Goal: Information Seeking & Learning: Learn about a topic

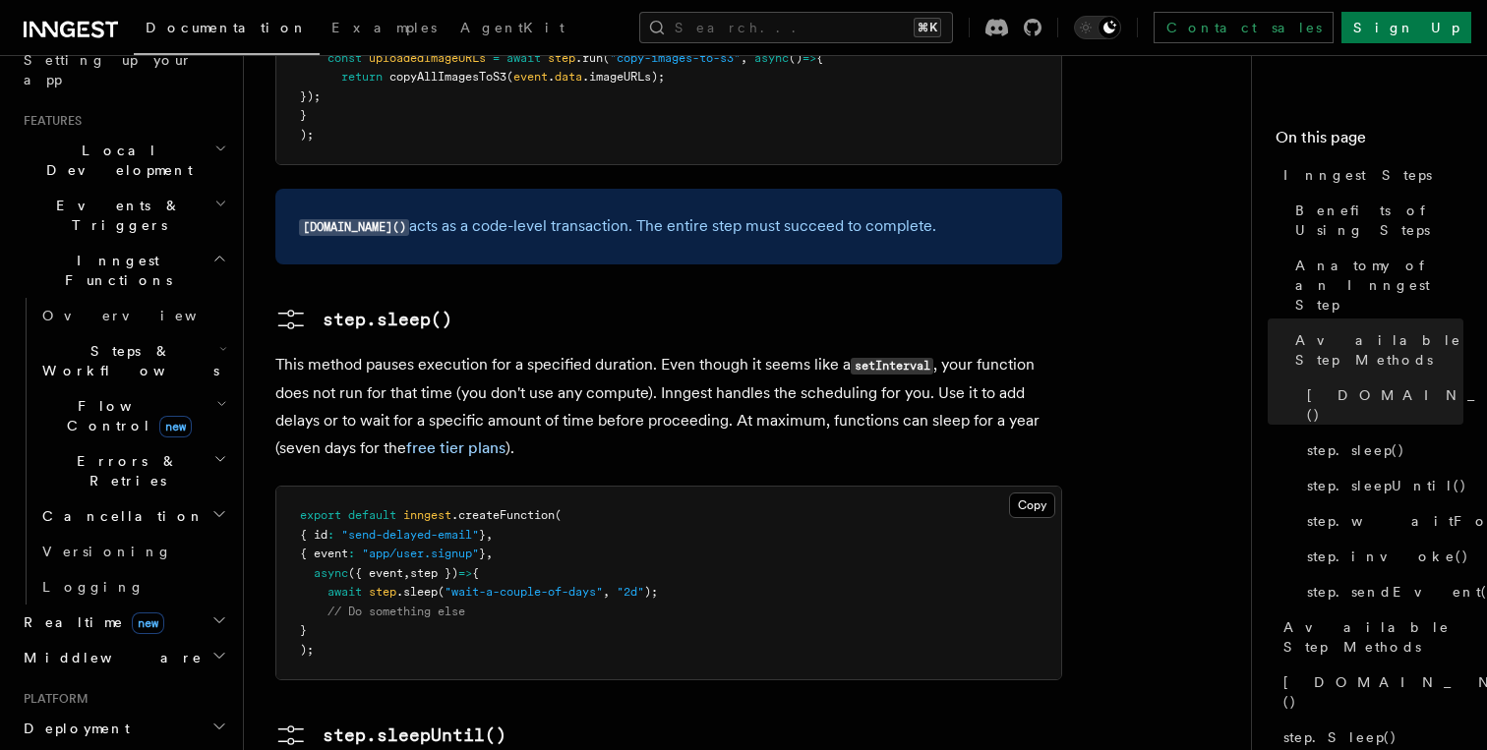
scroll to position [249, 0]
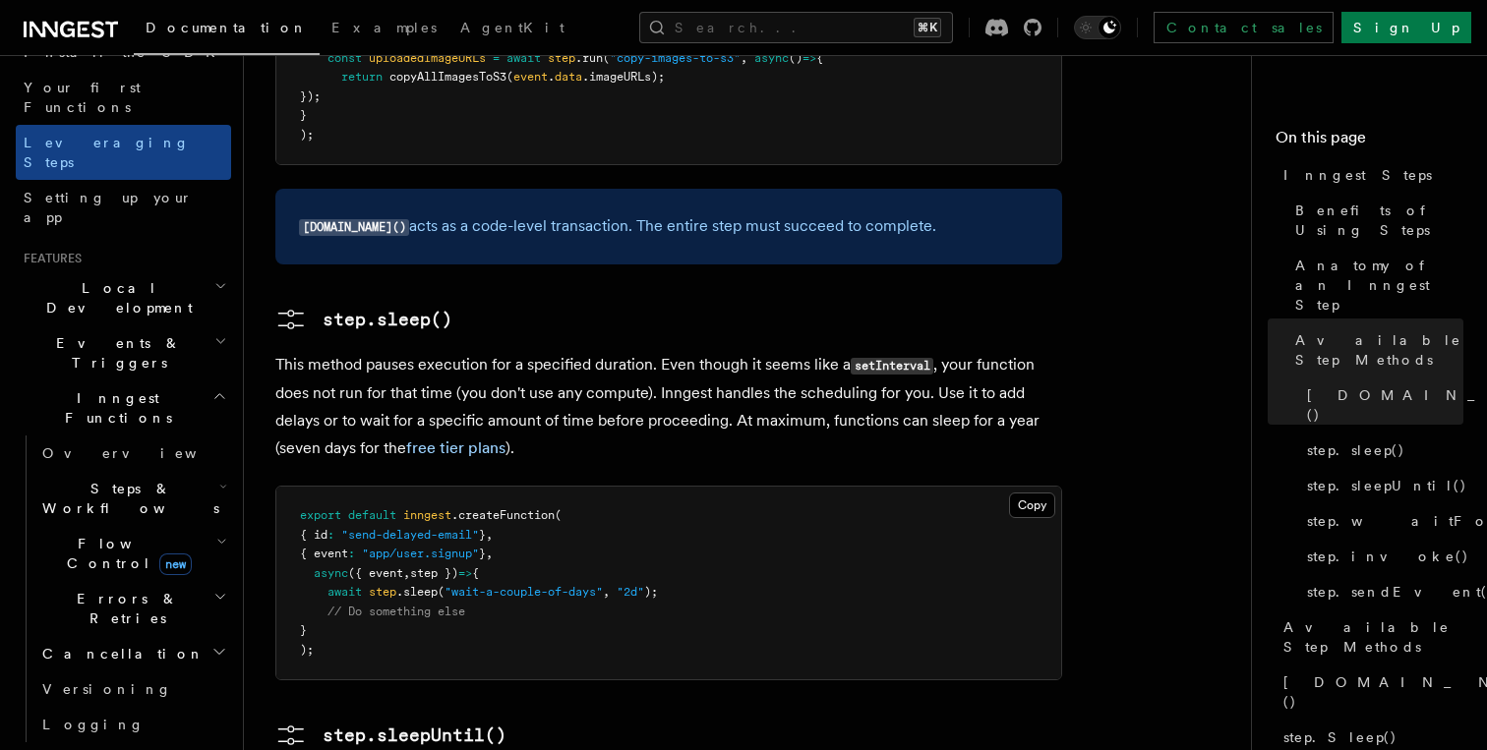
click at [128, 479] on span "Steps & Workflows" at bounding box center [126, 498] width 185 height 39
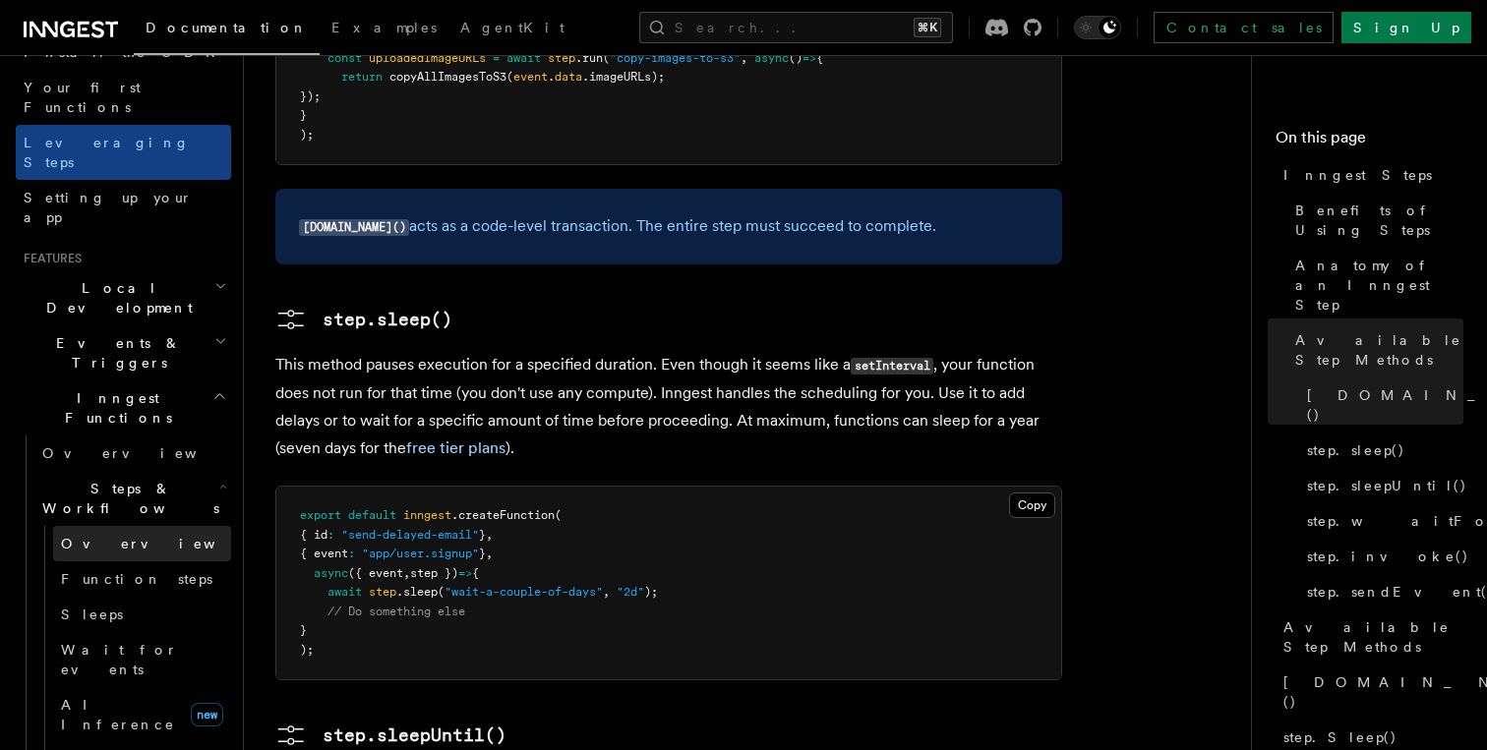
scroll to position [470, 0]
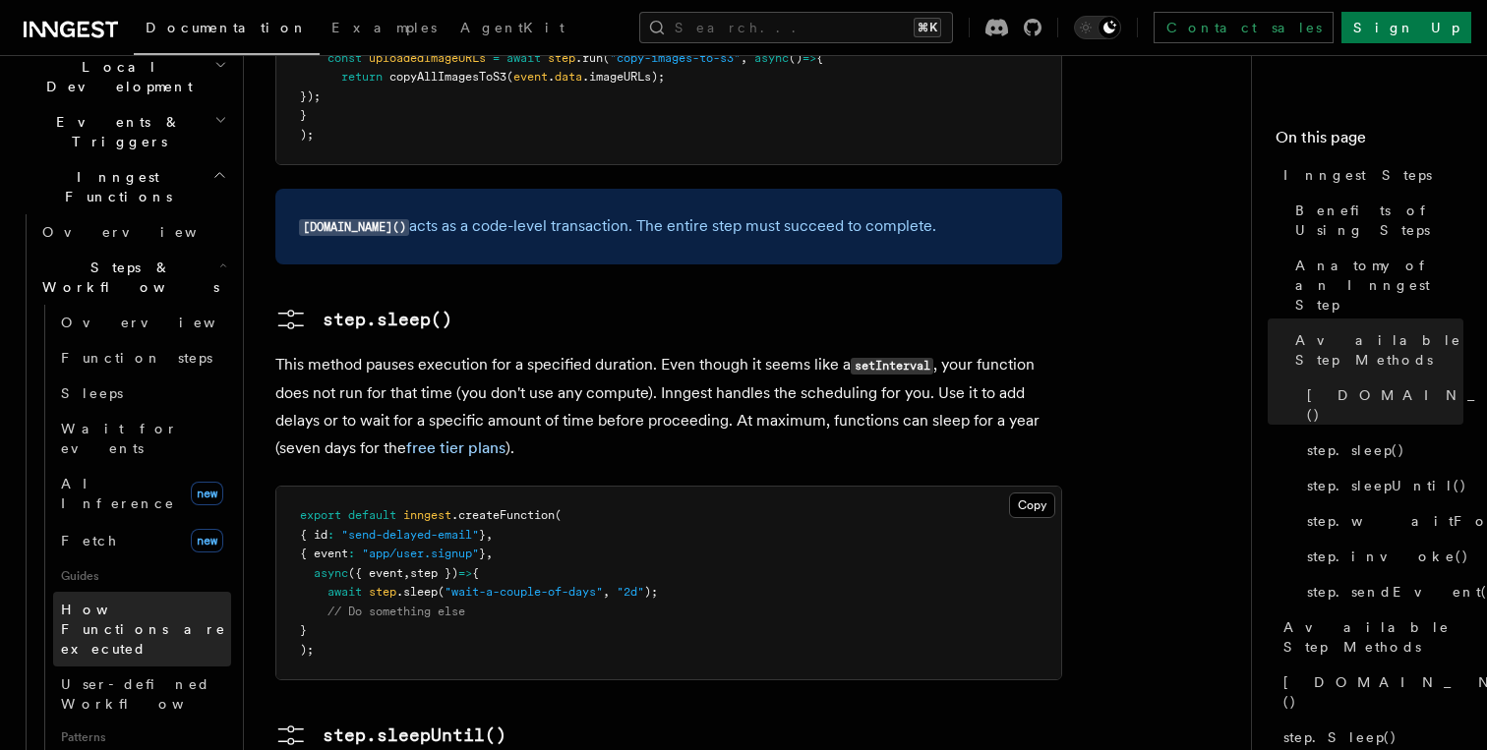
click at [102, 602] on span "How Functions are executed" at bounding box center [143, 629] width 165 height 55
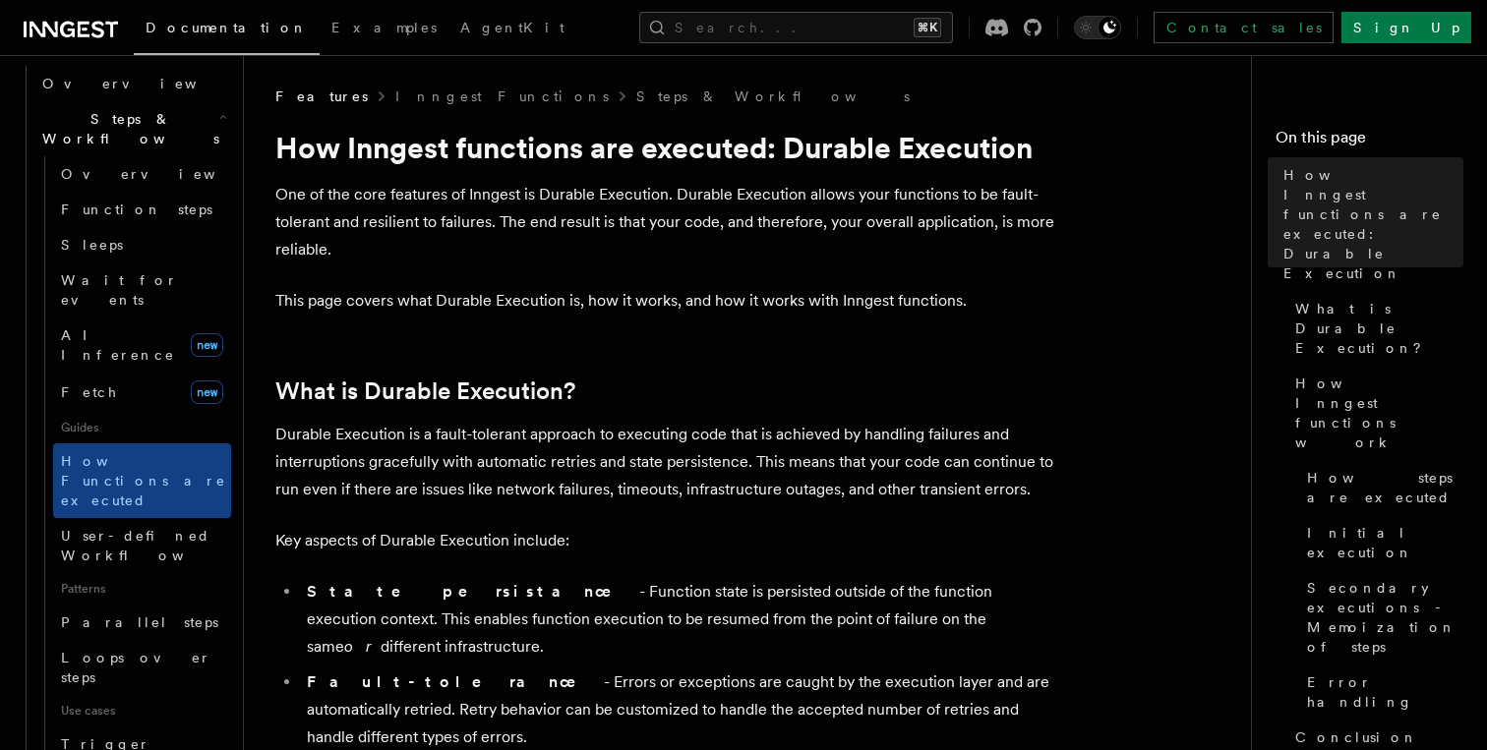
scroll to position [608, 0]
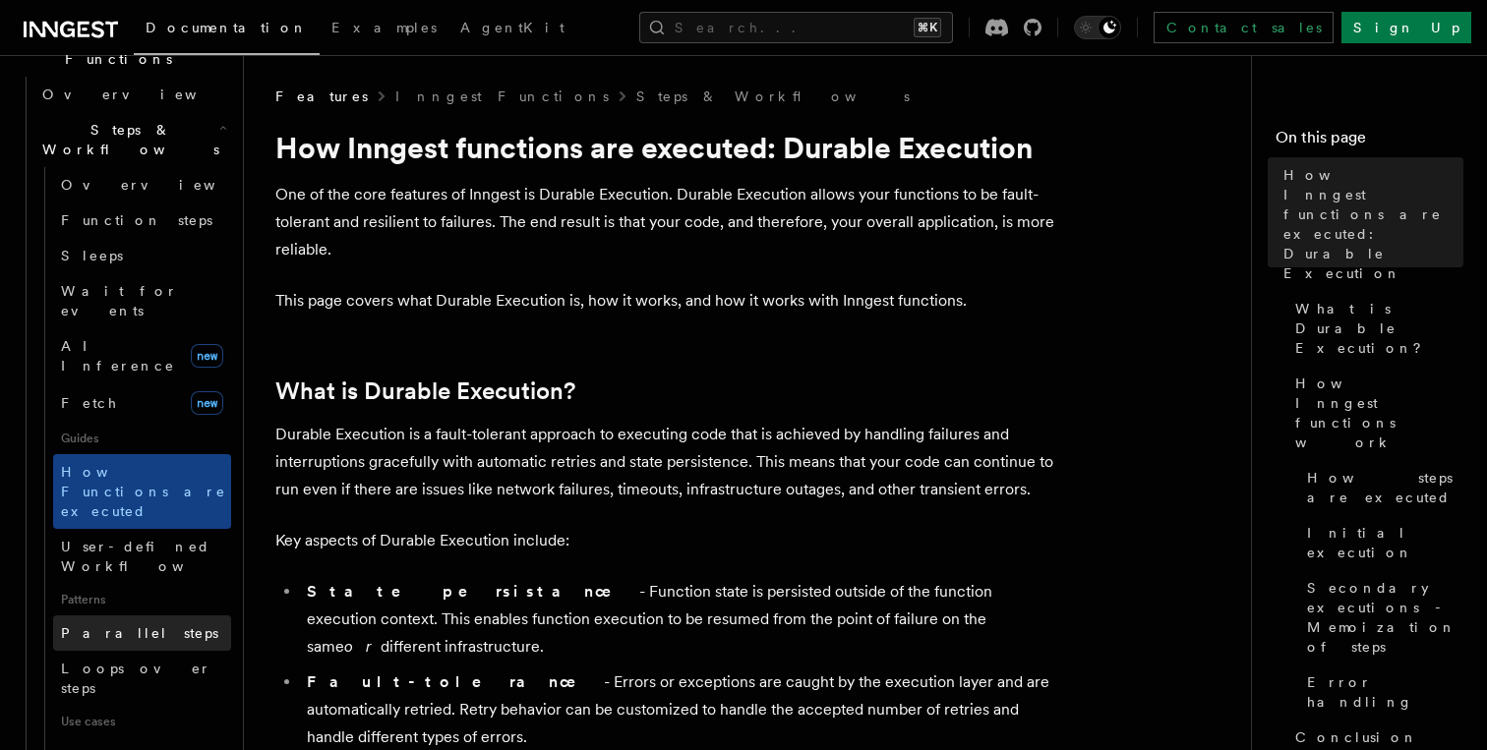
click at [124, 625] on span "Parallel steps" at bounding box center [139, 633] width 157 height 16
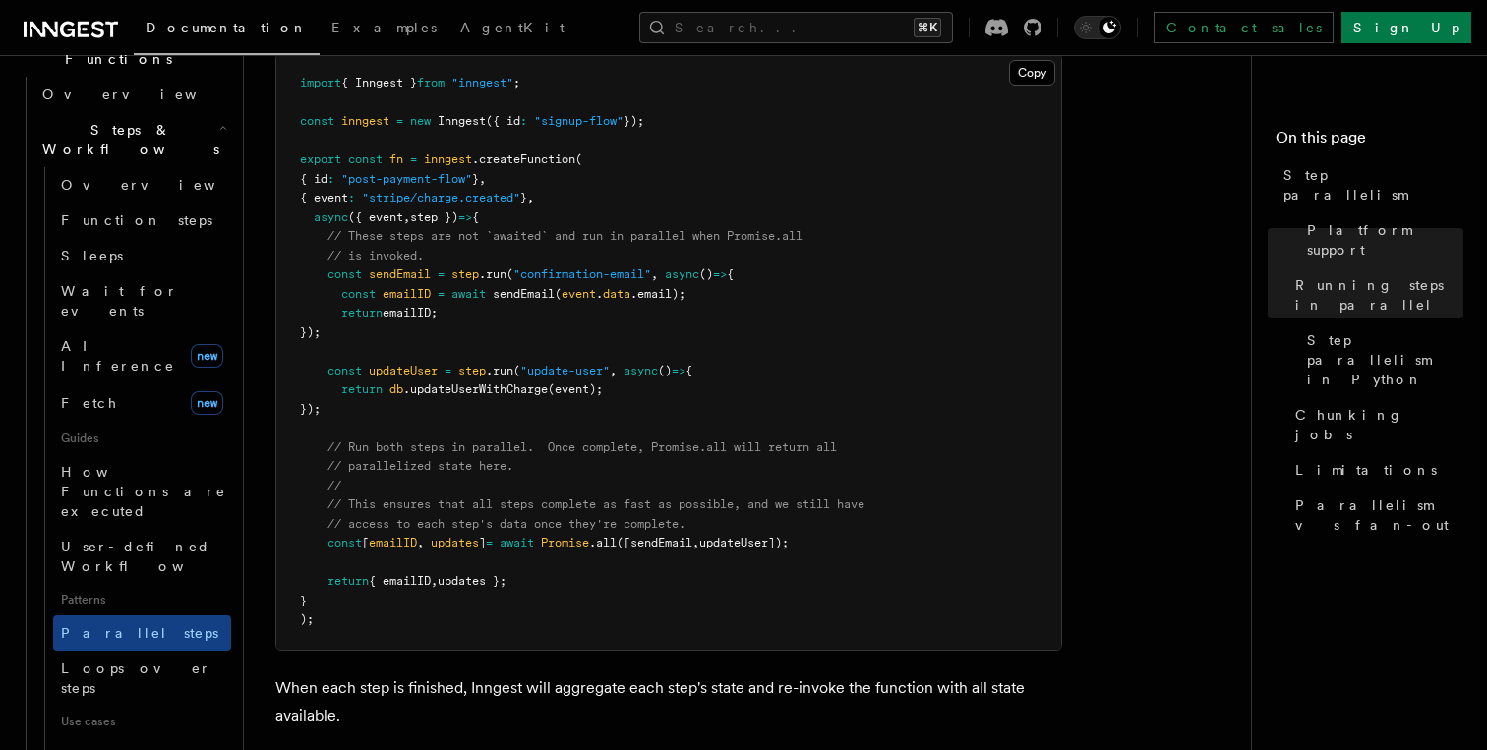
scroll to position [691, 0]
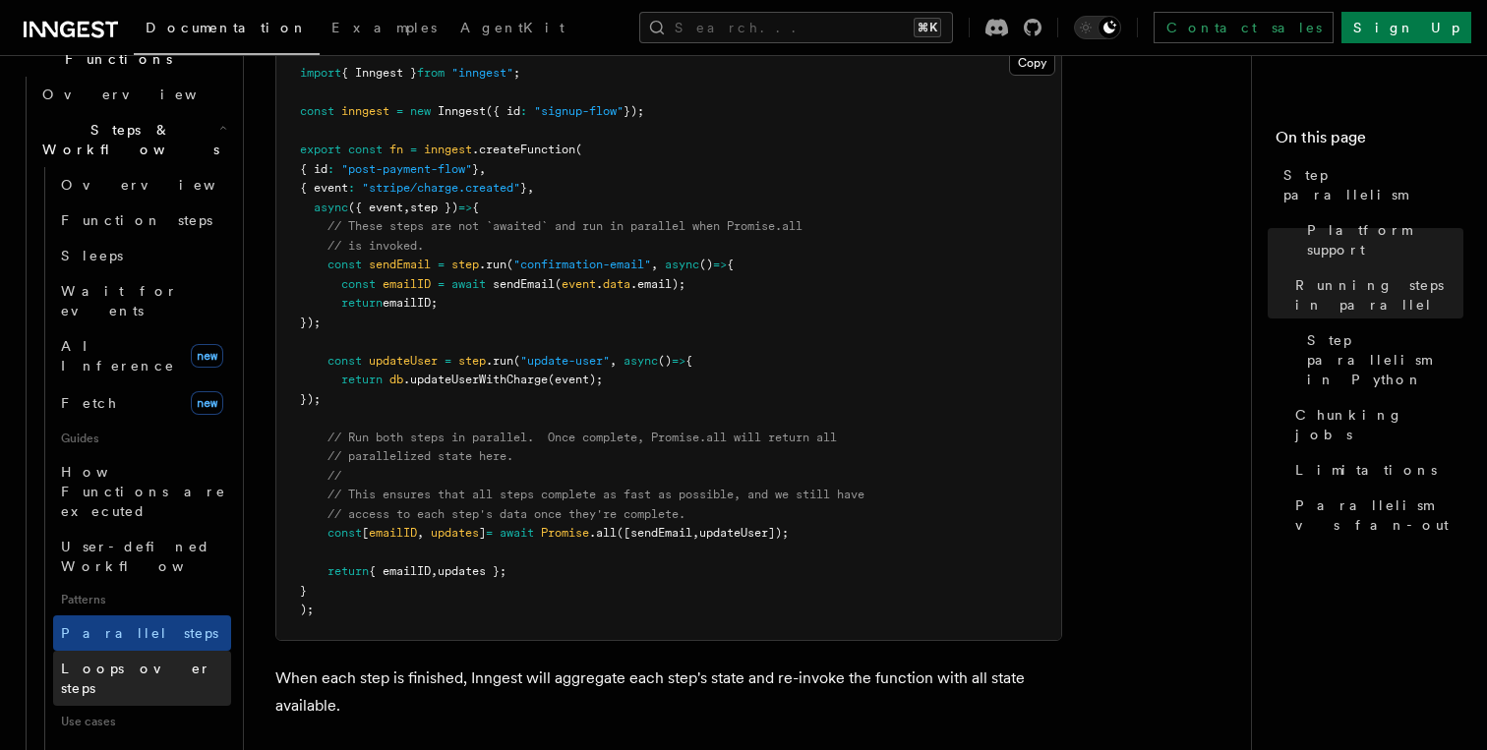
click at [161, 659] on span "Loops over steps" at bounding box center [146, 678] width 170 height 39
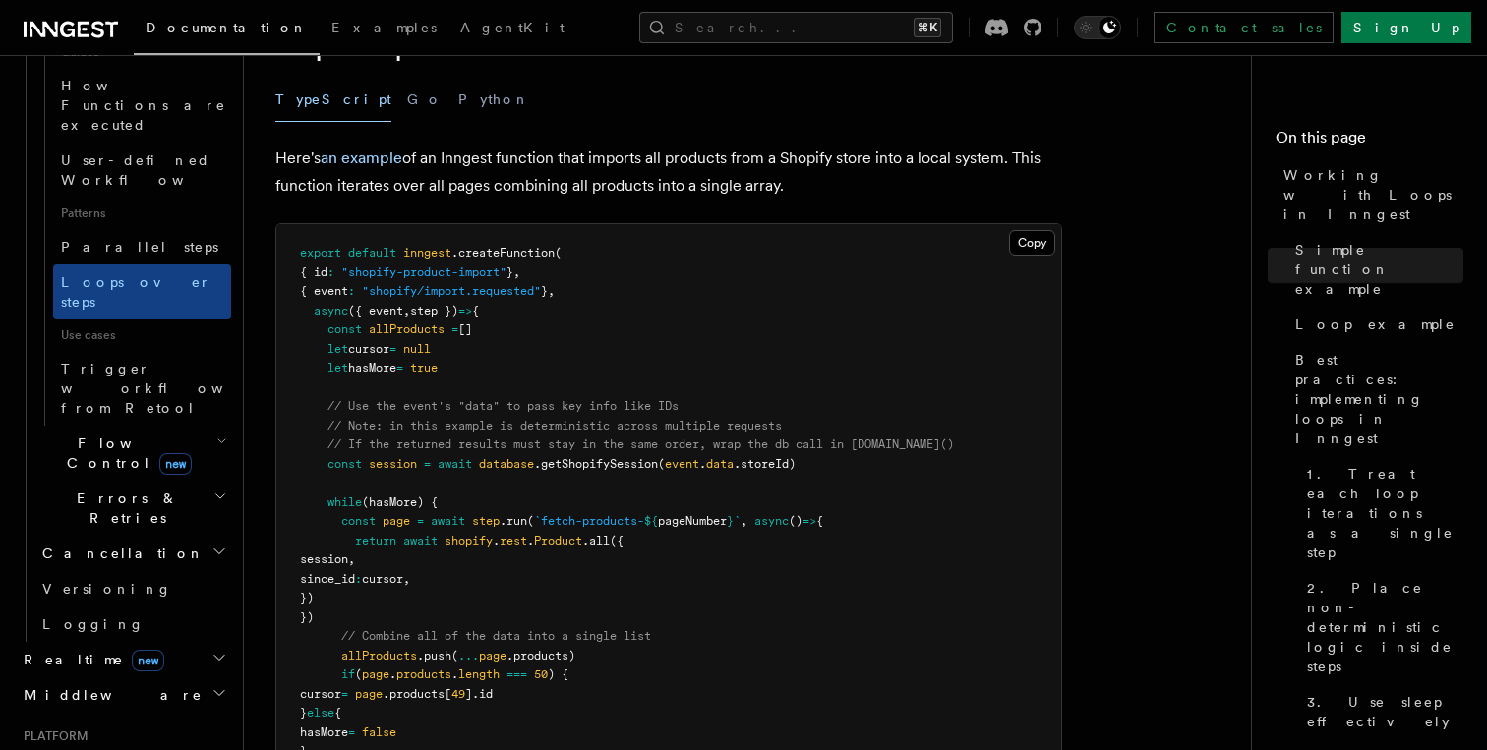
scroll to position [975, 0]
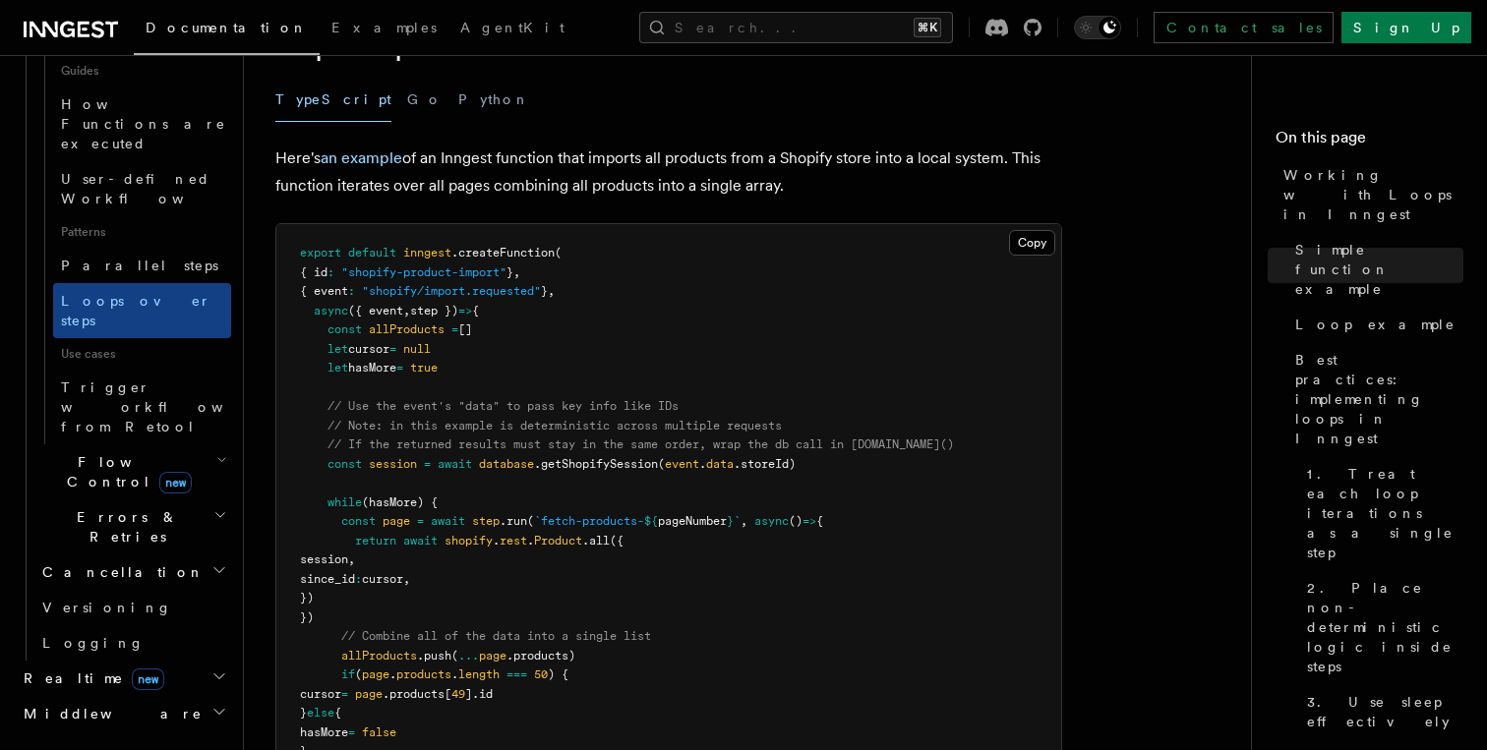
click at [188, 444] on h2 "Flow Control new" at bounding box center [132, 471] width 197 height 55
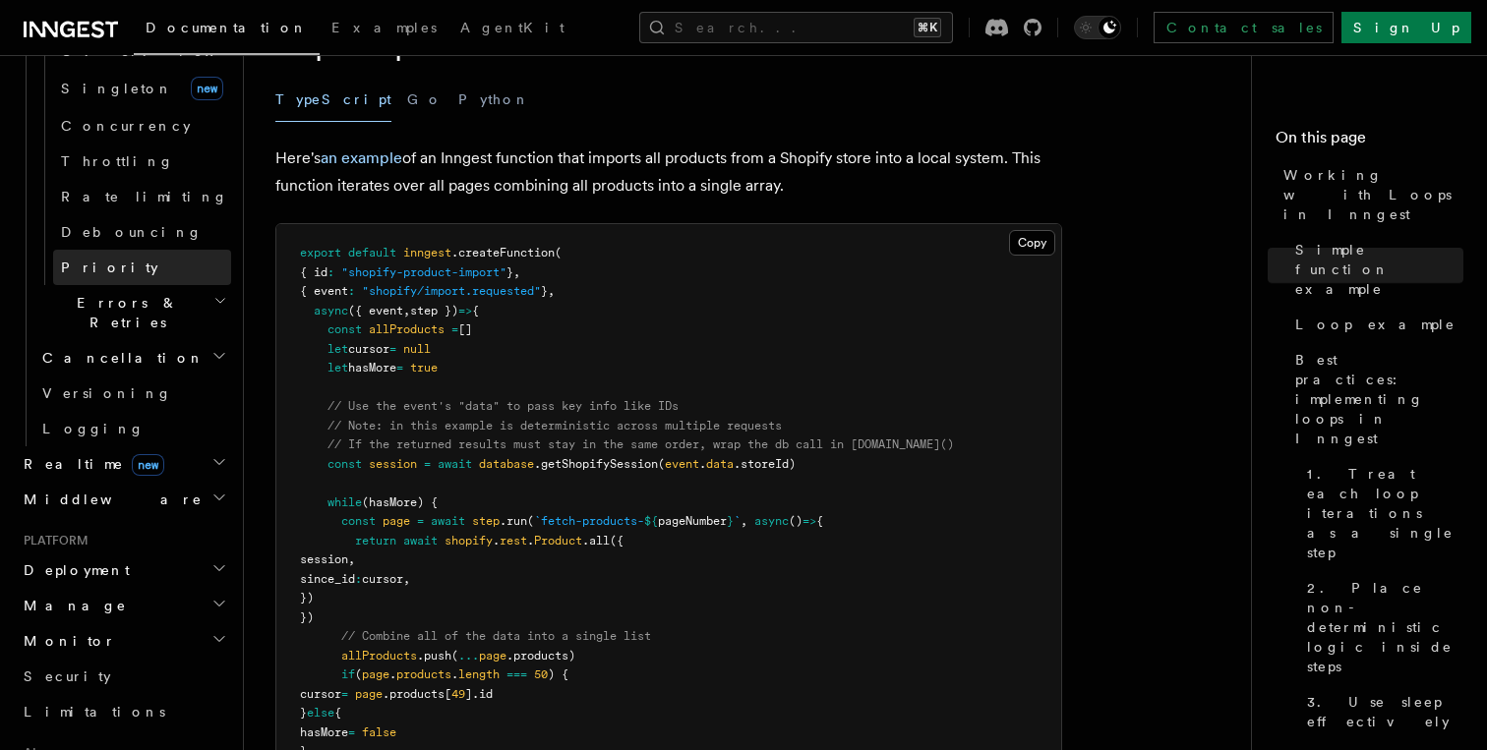
scroll to position [1445, 0]
